Goal: Information Seeking & Learning: Learn about a topic

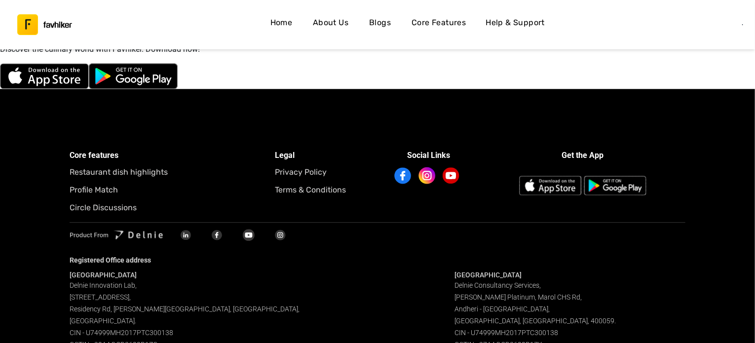
scroll to position [3118, 0]
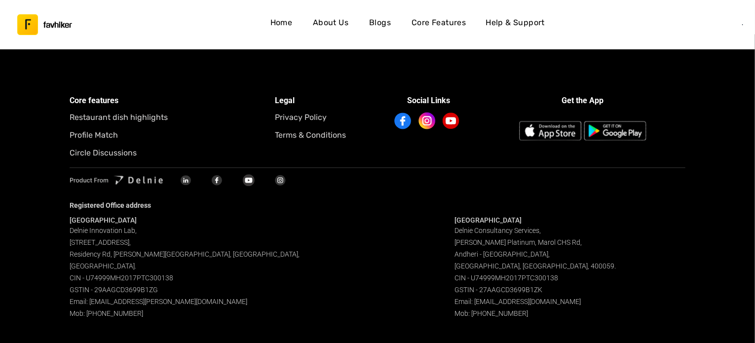
click at [452, 217] on div "Bangalore Delnie Innovation Lab[GEOGRAPHIC_DATA][STREET_ADDRESS][PERSON_NAME]. …" at bounding box center [378, 268] width 616 height 104
drag, startPoint x: 455, startPoint y: 226, endPoint x: 553, endPoint y: 292, distance: 118.5
click at [553, 292] on div "Mumbai Delnie Consultancy Services, Raheja Platinum, Marol CHS Rd, Andheri - Ku…" at bounding box center [569, 268] width 231 height 104
copy span "Delnie Consultancy Services, Raheja Platinum, Marol CHS Rd, Andheri - Kurla Roa…"
click at [398, 280] on div "Bangalore Delnie Innovation Lab, 5th Floor, WeWork Galaxy Building 43, Residenc…" at bounding box center [378, 268] width 616 height 104
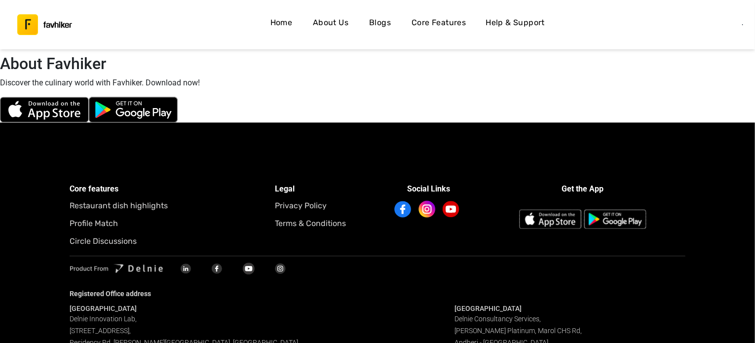
scroll to position [3019, 0]
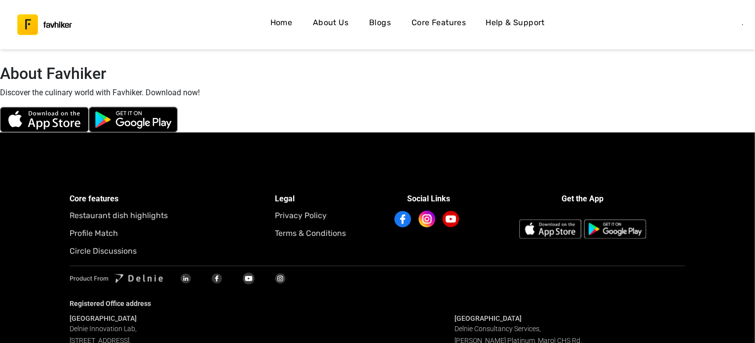
click at [293, 219] on h5 "Privacy Policy" at bounding box center [326, 215] width 103 height 13
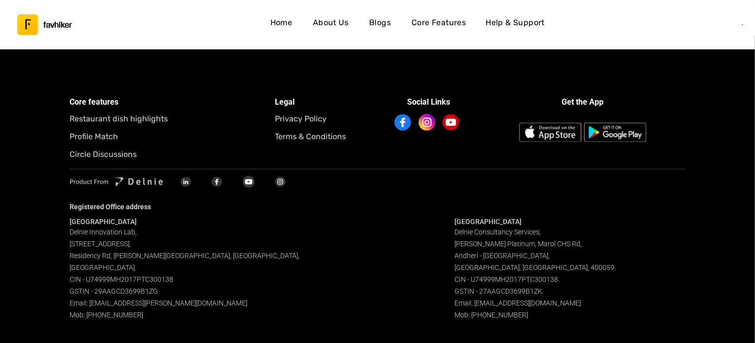
scroll to position [3118, 0]
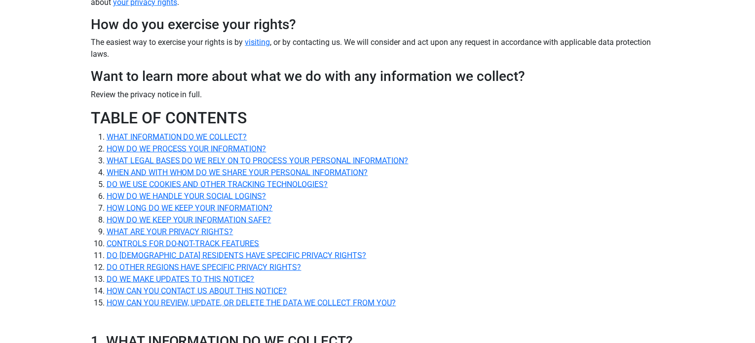
scroll to position [641, 0]
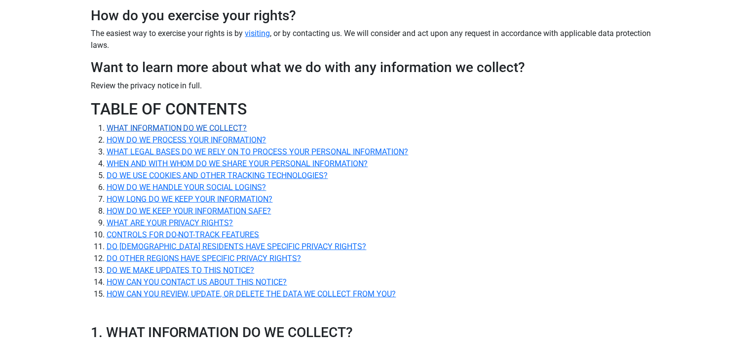
click at [187, 133] on link "WHAT INFORMATION DO WE COLLECT?" at bounding box center [177, 127] width 141 height 9
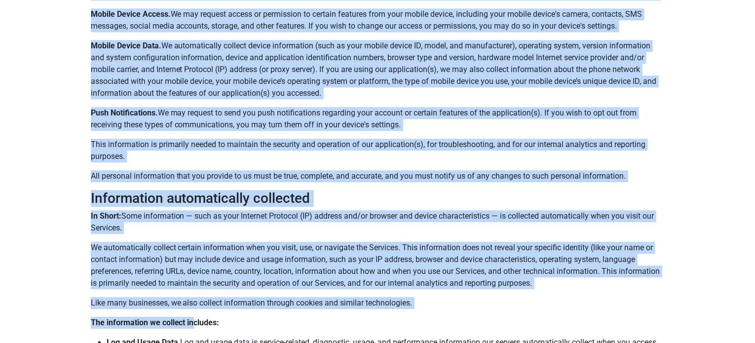
scroll to position [1312, 0]
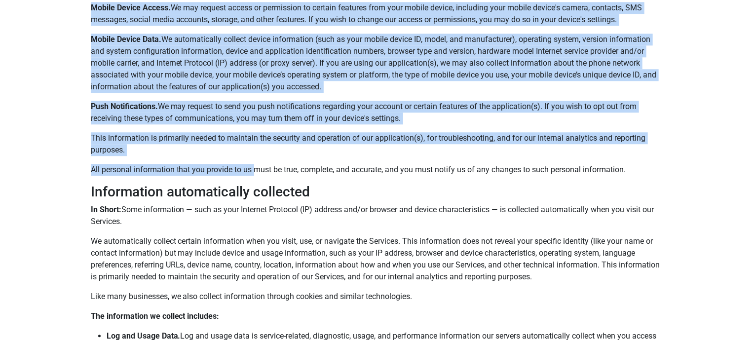
drag, startPoint x: 90, startPoint y: 66, endPoint x: 258, endPoint y: 180, distance: 202.9
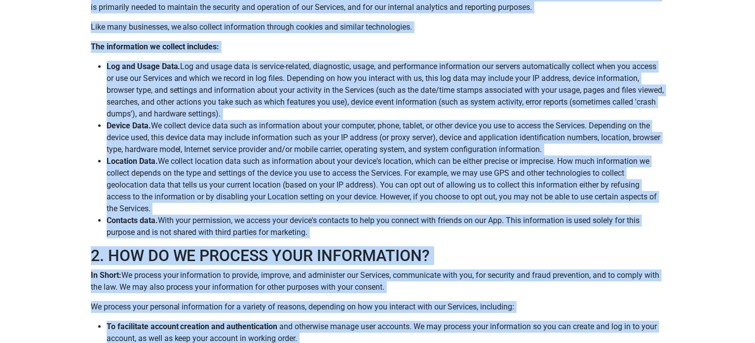
scroll to position [1606, 0]
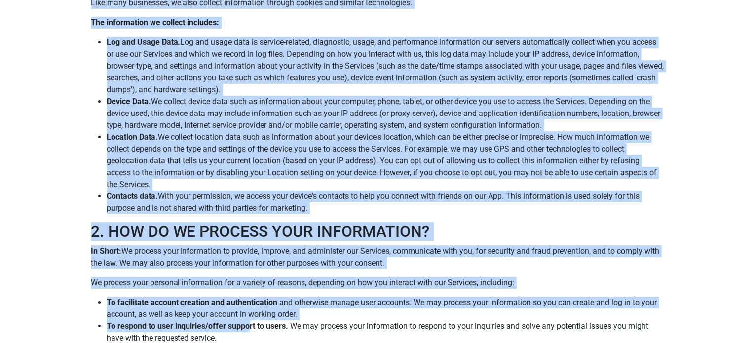
copy div "Personal information you disclose to us In Short: We collect personal informati…"
click at [262, 112] on li "Device Data. We collect device data such as information about your computer, ph…" at bounding box center [386, 114] width 558 height 36
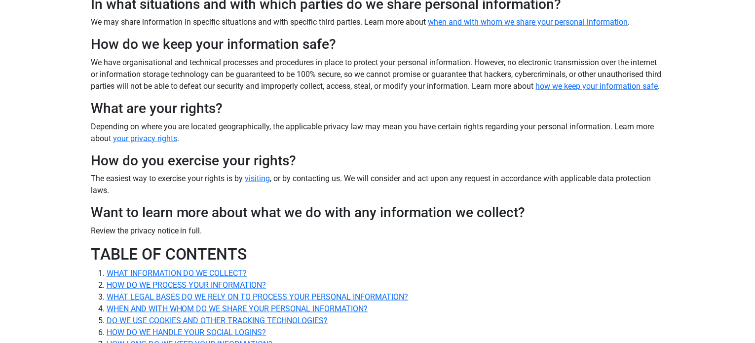
scroll to position [395, 0]
